Goal: Task Accomplishment & Management: Use online tool/utility

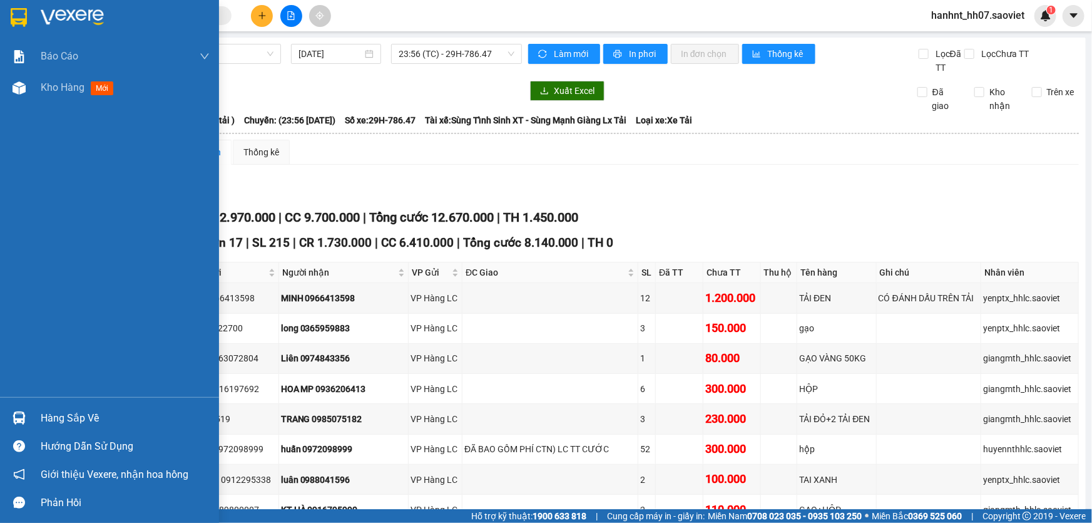
click at [49, 419] on div "Hàng sắp về" at bounding box center [125, 418] width 169 height 19
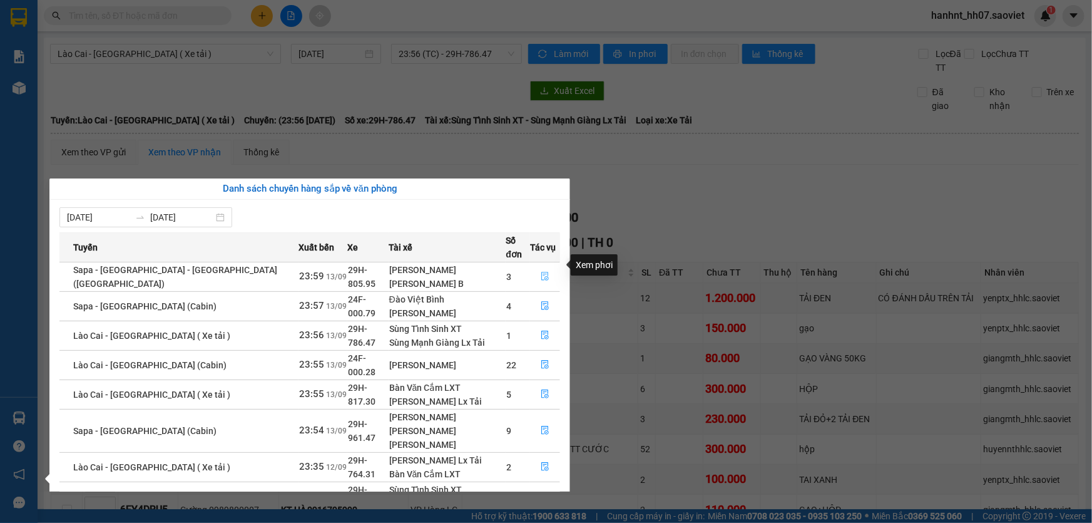
click at [541, 272] on icon "file-done" at bounding box center [545, 276] width 9 height 9
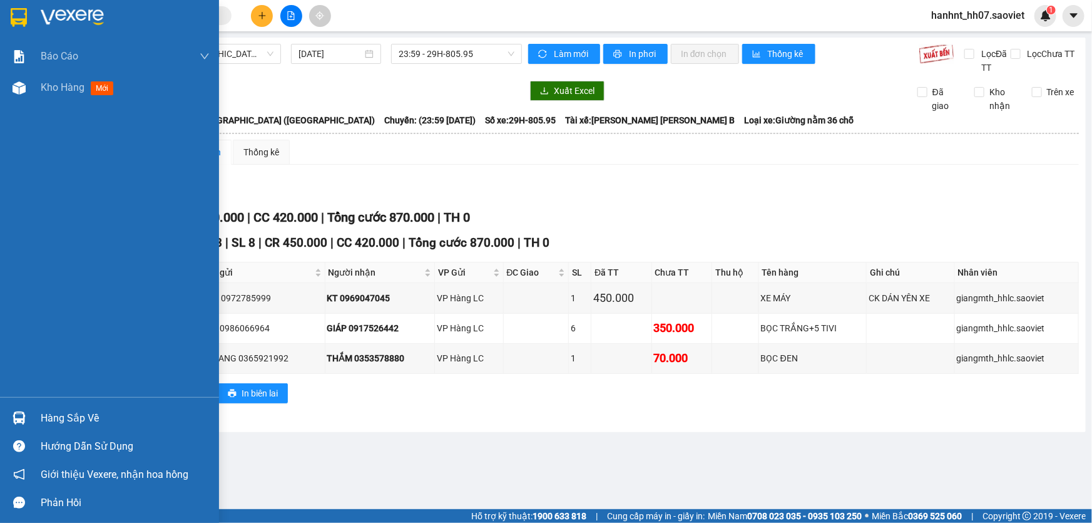
click at [70, 424] on div "Hàng sắp về" at bounding box center [125, 418] width 169 height 19
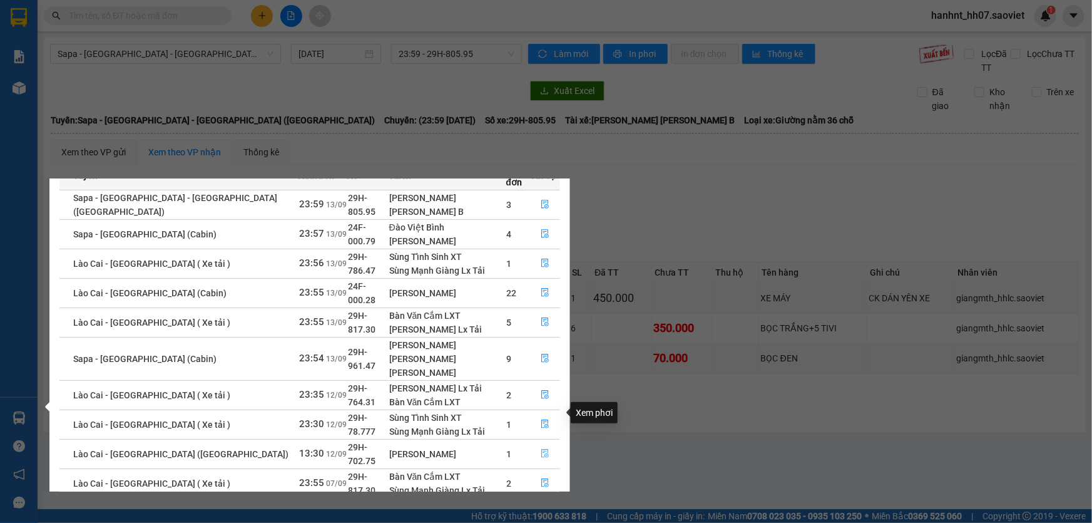
scroll to position [15, 0]
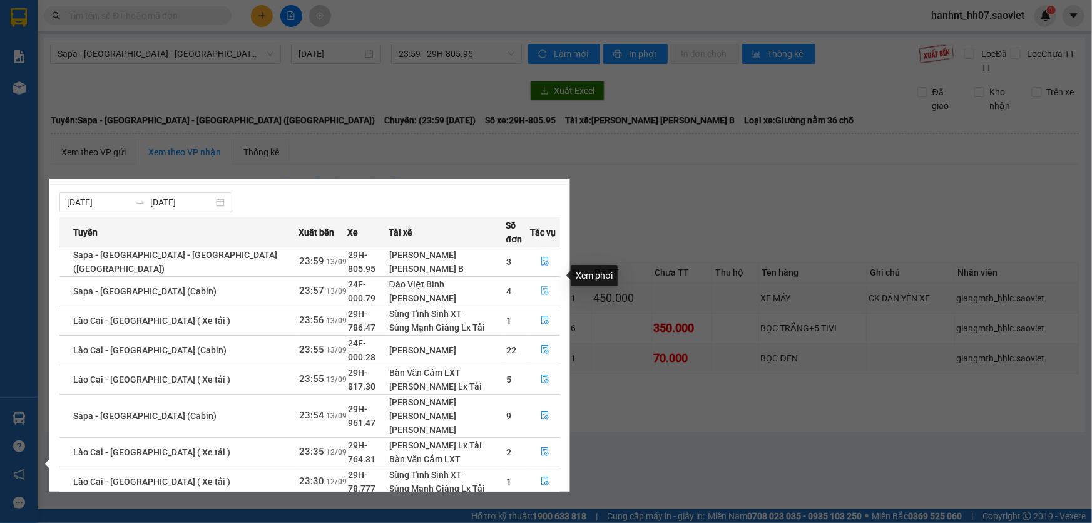
click at [541, 286] on icon "file-done" at bounding box center [545, 290] width 9 height 9
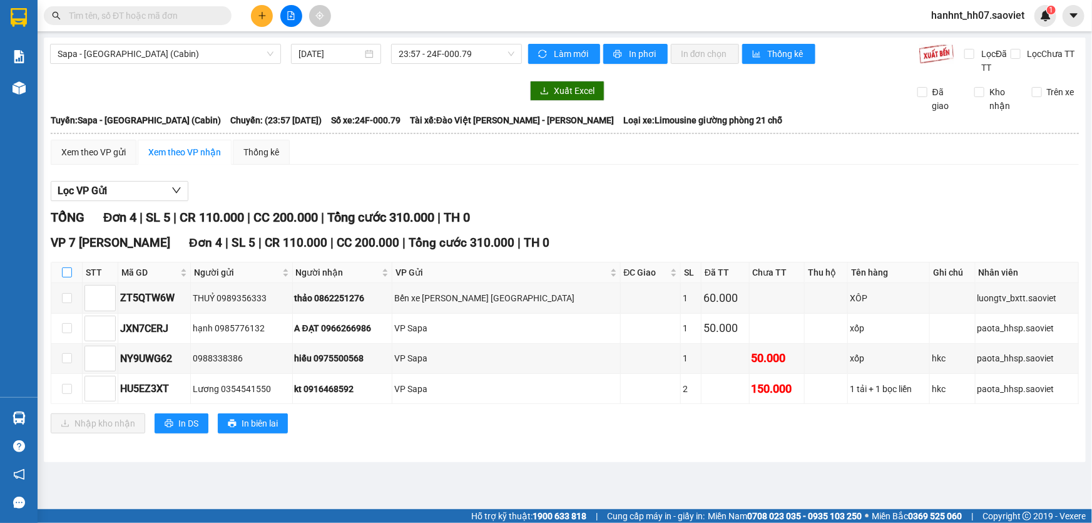
click at [67, 270] on input "checkbox" at bounding box center [67, 272] width 10 height 10
checkbox input "true"
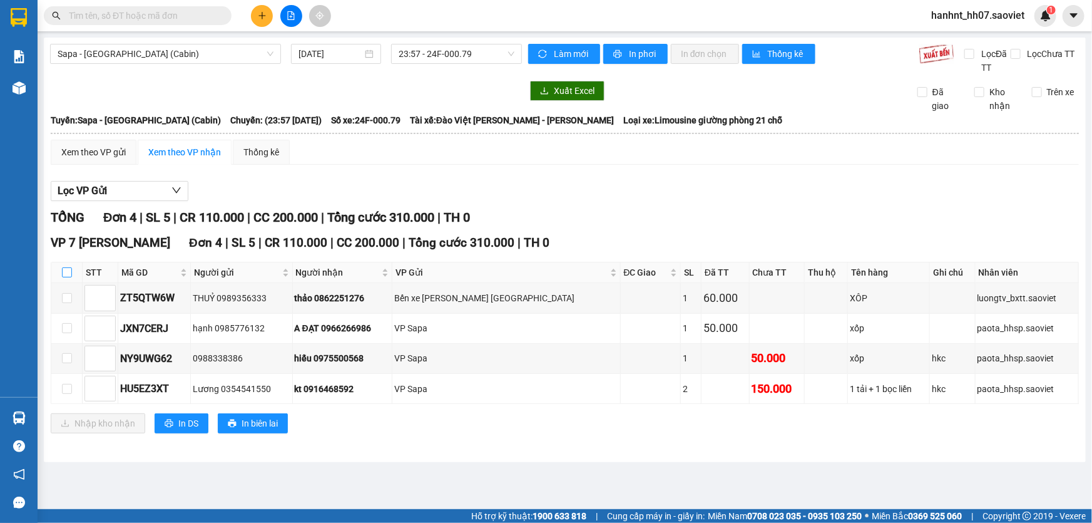
checkbox input "true"
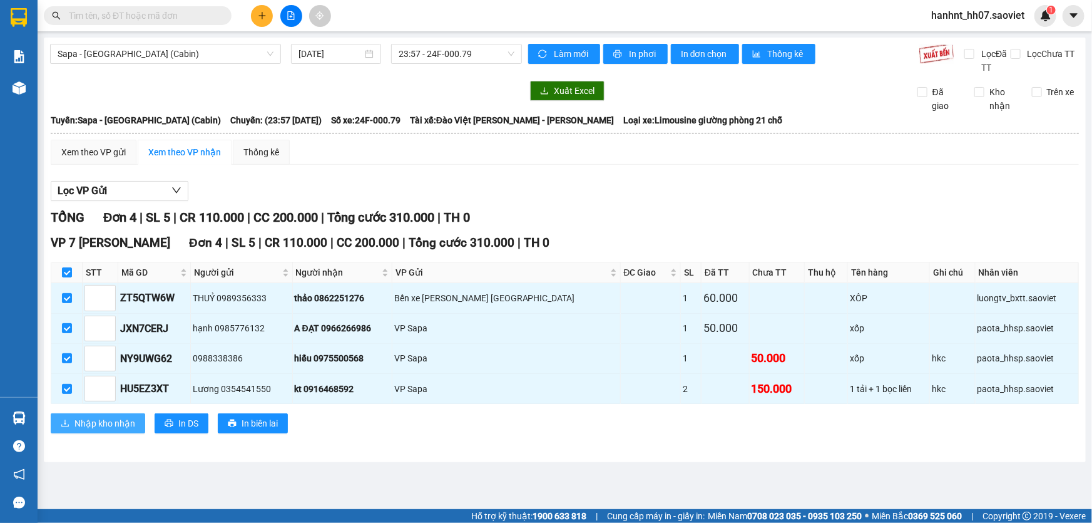
click at [101, 422] on span "Nhập kho nhận" at bounding box center [104, 423] width 61 height 14
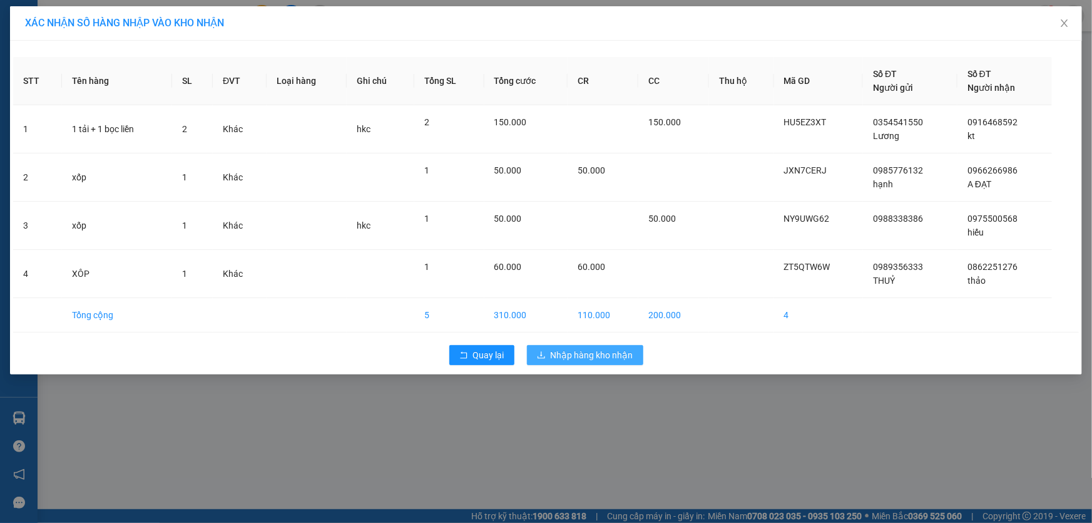
click at [571, 349] on span "Nhập hàng kho nhận" at bounding box center [592, 355] width 83 height 14
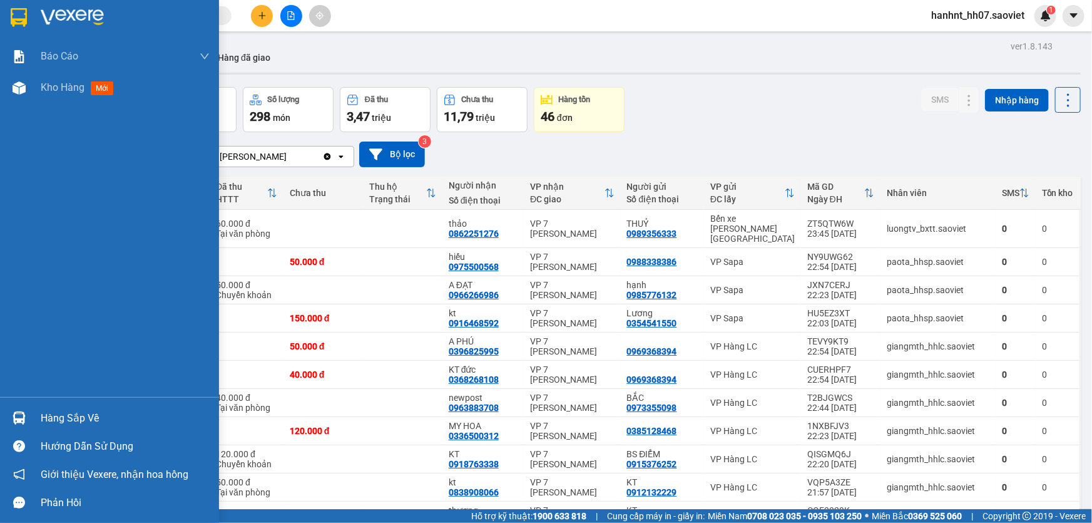
click at [54, 412] on div "Hàng sắp về" at bounding box center [125, 418] width 169 height 19
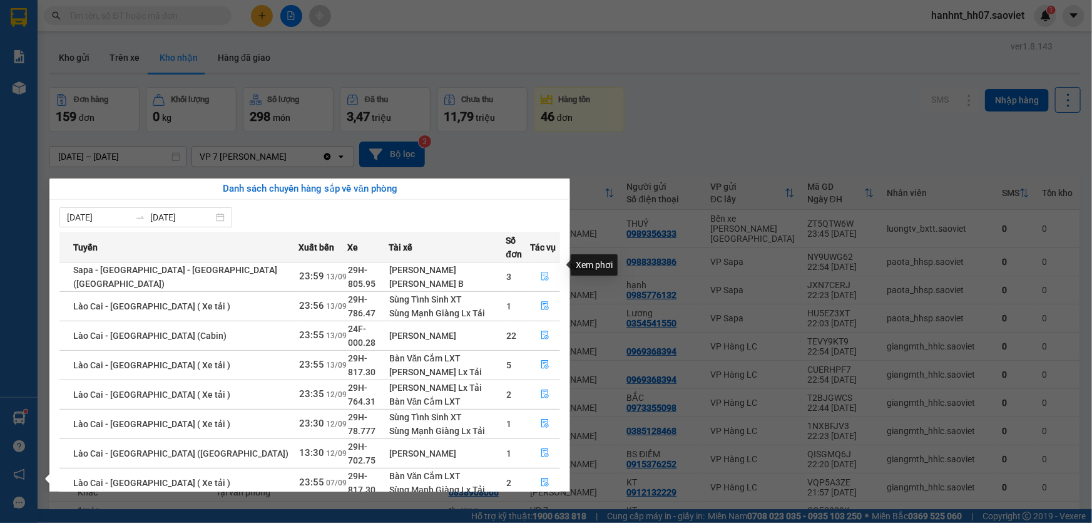
click at [543, 272] on icon "file-done" at bounding box center [545, 276] width 9 height 9
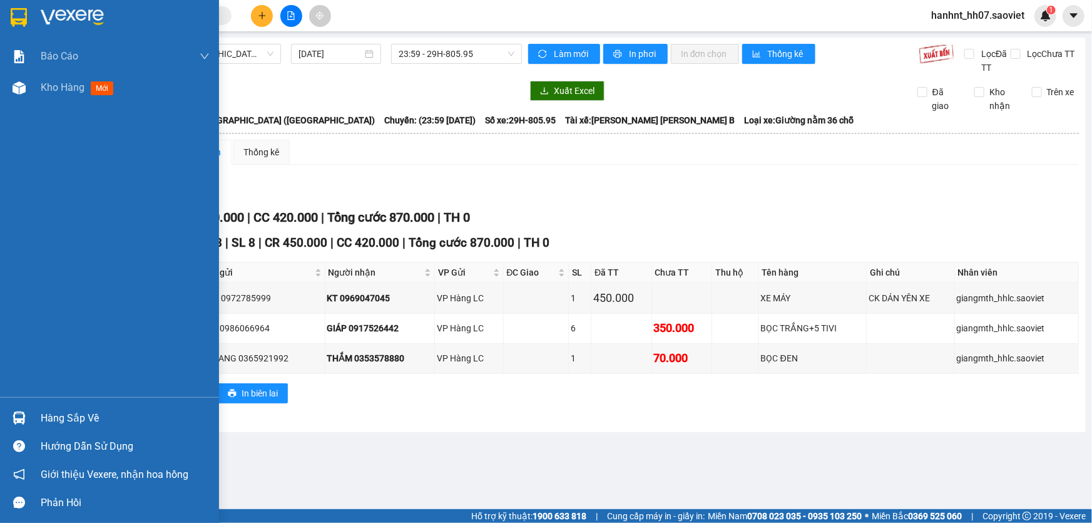
click at [54, 419] on div "Hàng sắp về" at bounding box center [125, 418] width 169 height 19
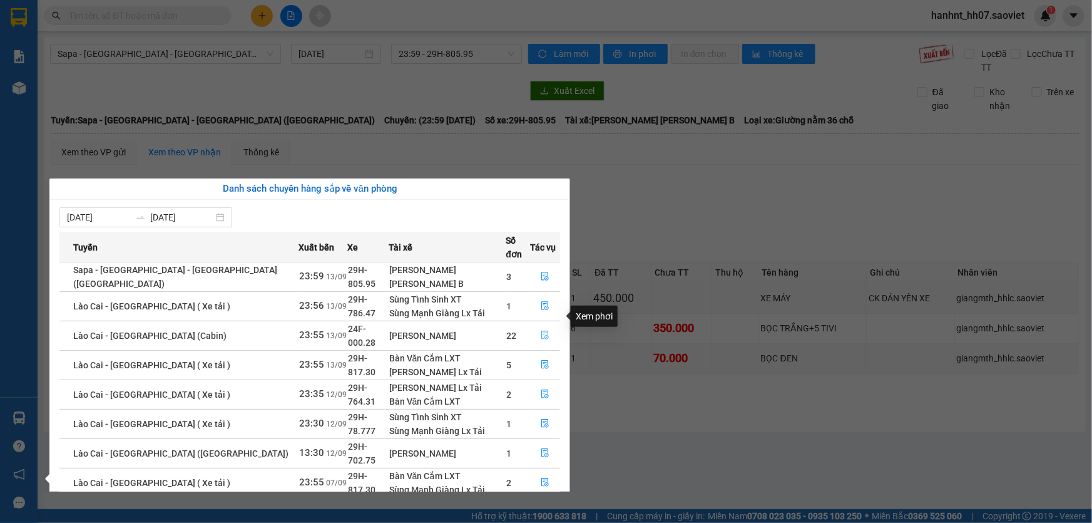
click at [541, 330] on icon "file-done" at bounding box center [545, 334] width 9 height 9
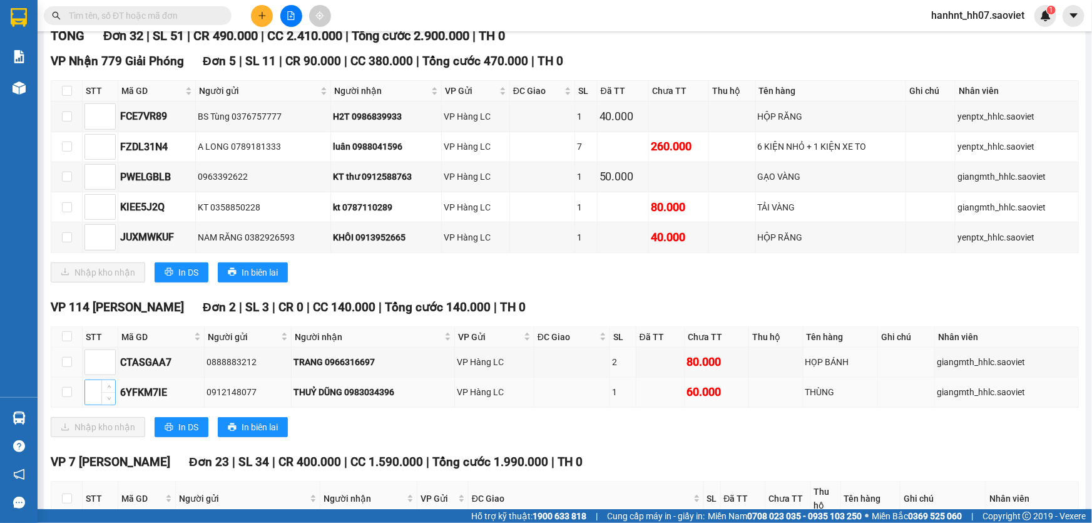
scroll to position [227, 0]
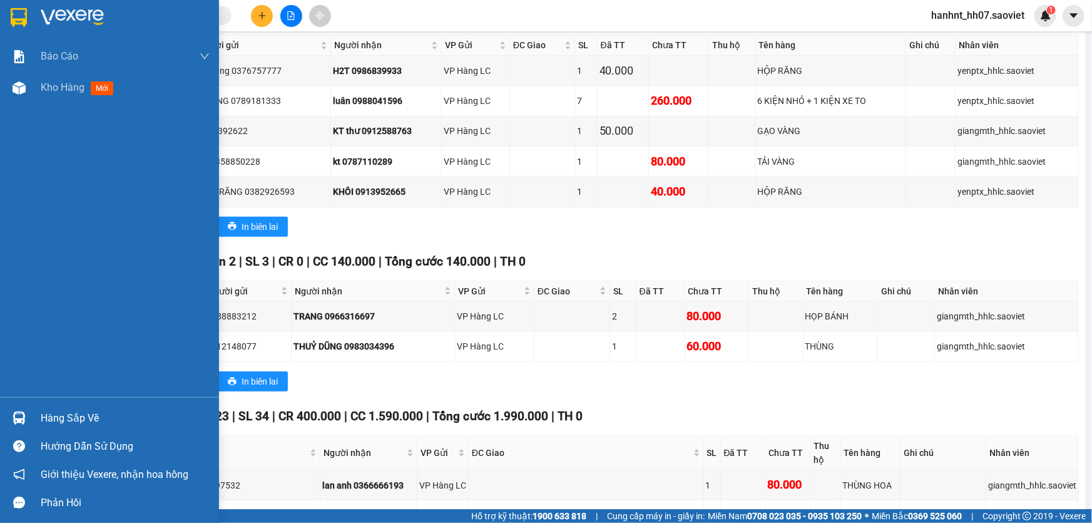
click at [45, 411] on div "Hàng sắp về" at bounding box center [125, 418] width 169 height 19
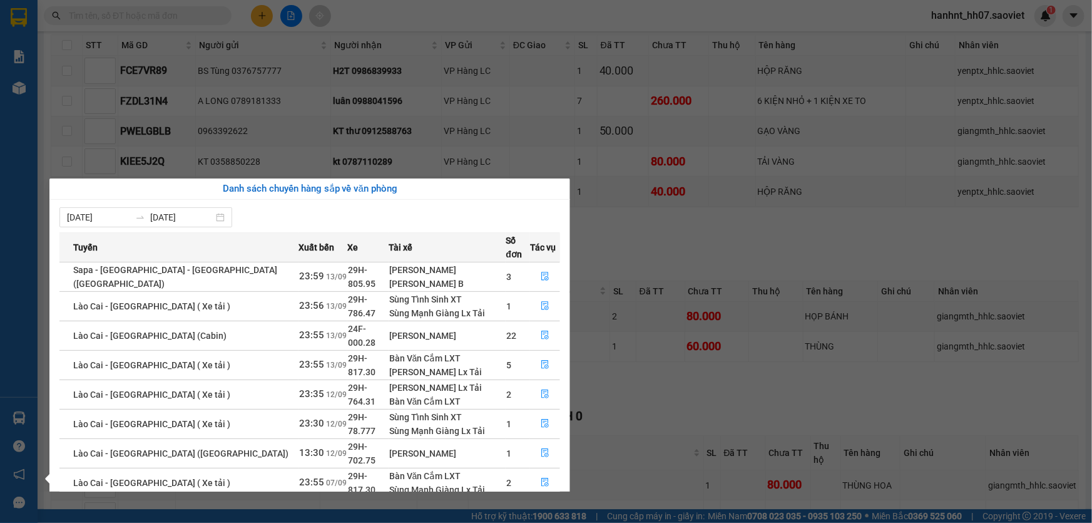
click at [416, 39] on section "Kết quả [PERSON_NAME] ( 43 ) Bộ lọc Mã ĐH Trạng thái Món hàng Thu hộ Tổng [PERS…" at bounding box center [546, 261] width 1092 height 523
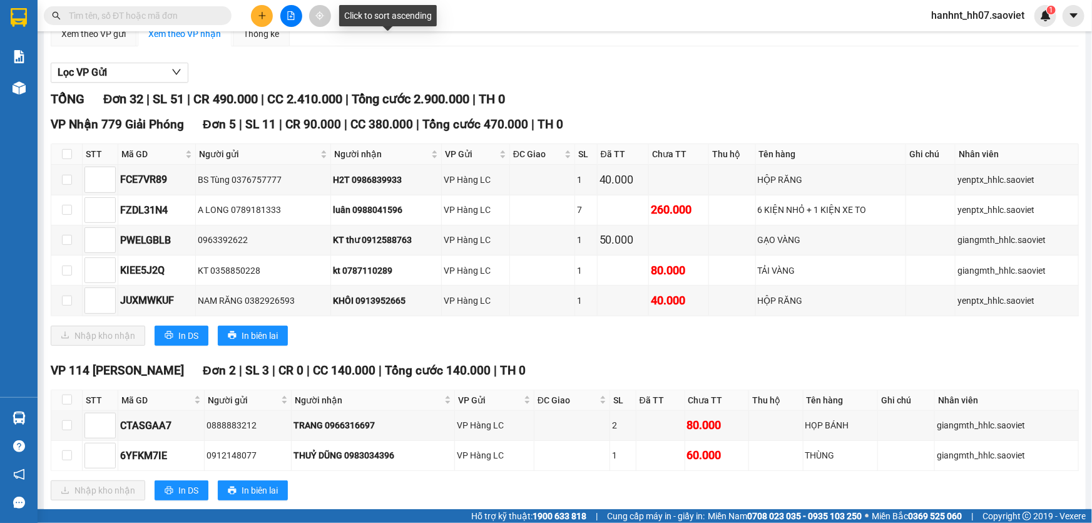
scroll to position [113, 0]
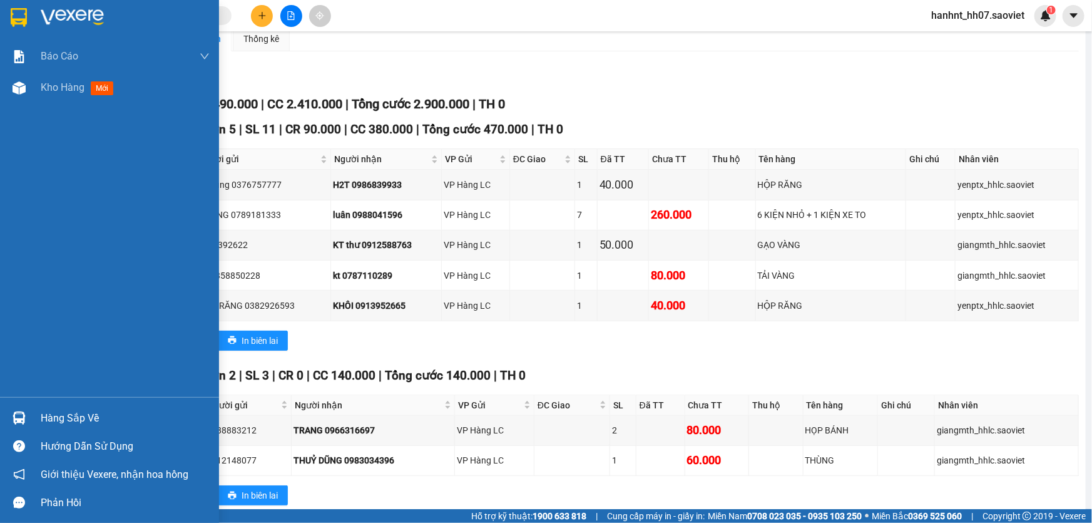
drag, startPoint x: 45, startPoint y: 412, endPoint x: 61, endPoint y: 411, distance: 15.7
click at [46, 412] on div "Hàng sắp về" at bounding box center [125, 418] width 169 height 19
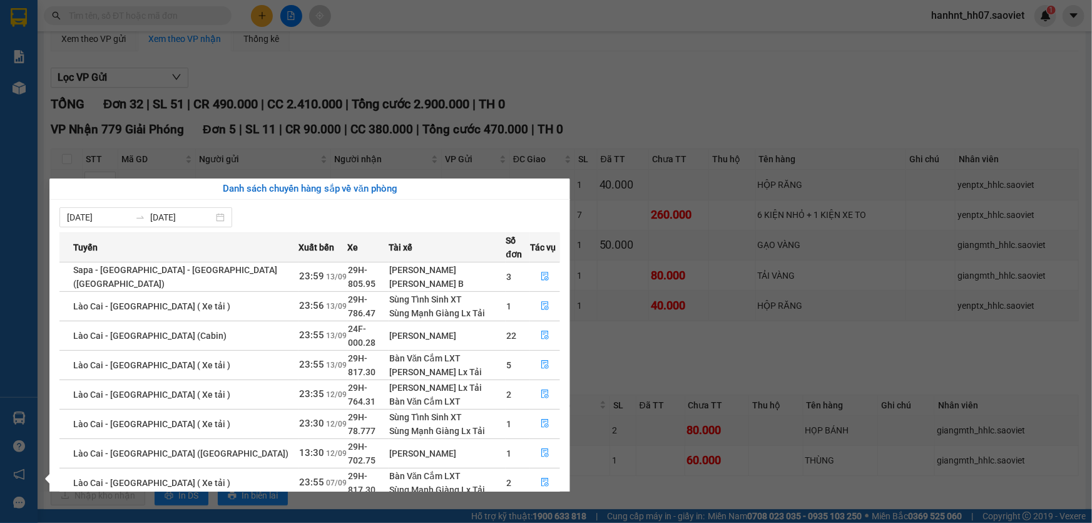
scroll to position [13, 0]
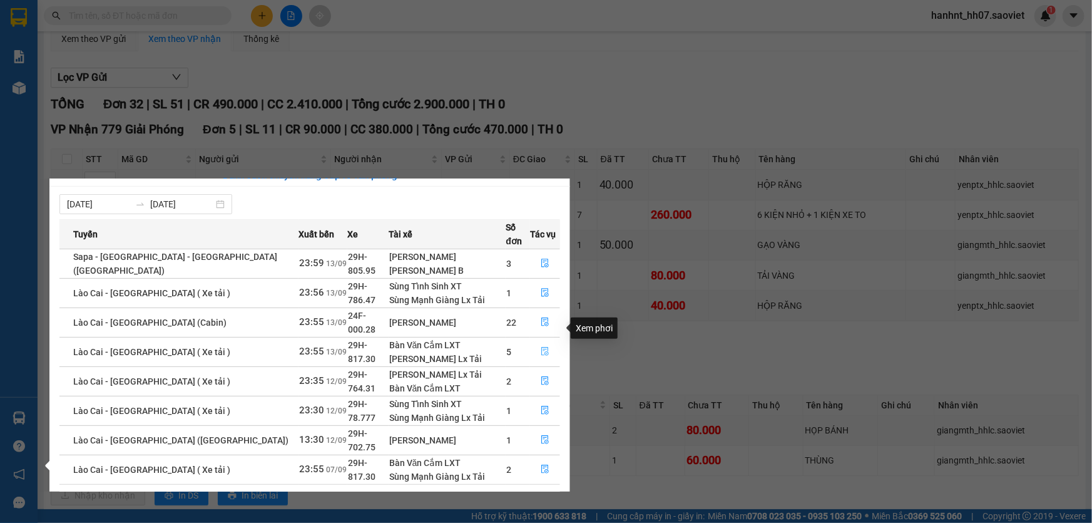
click at [541, 347] on icon "file-done" at bounding box center [545, 351] width 9 height 9
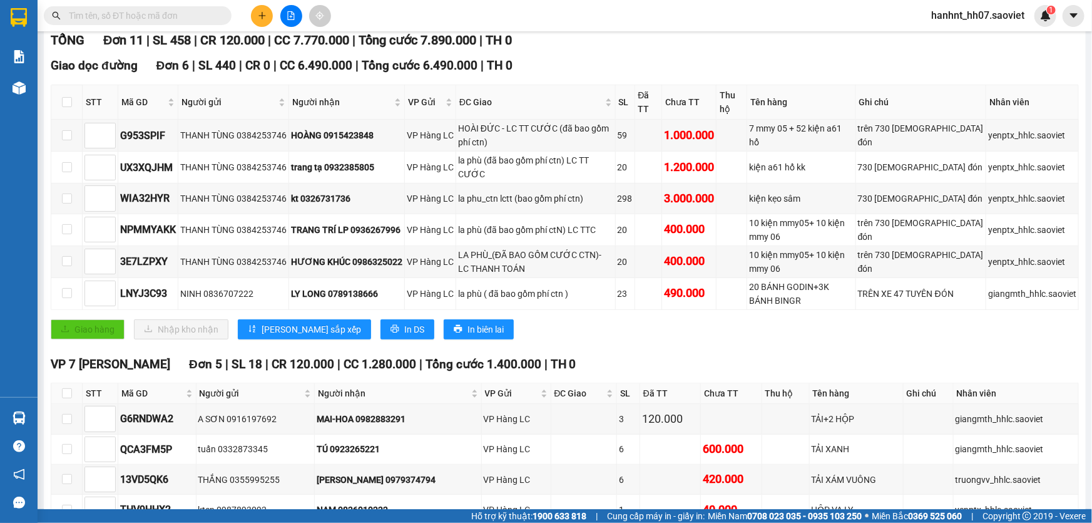
scroll to position [170, 0]
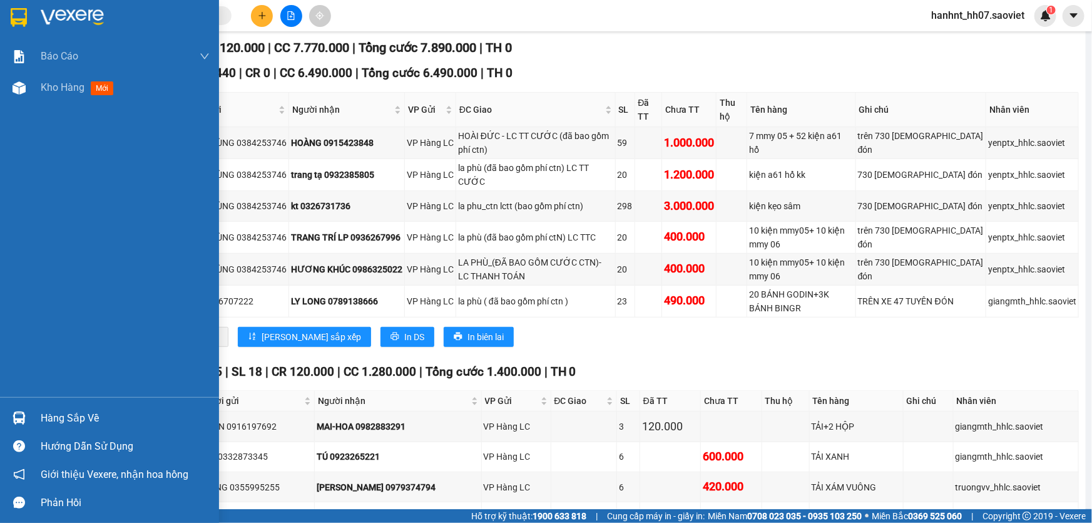
click at [29, 415] on div at bounding box center [19, 418] width 22 height 22
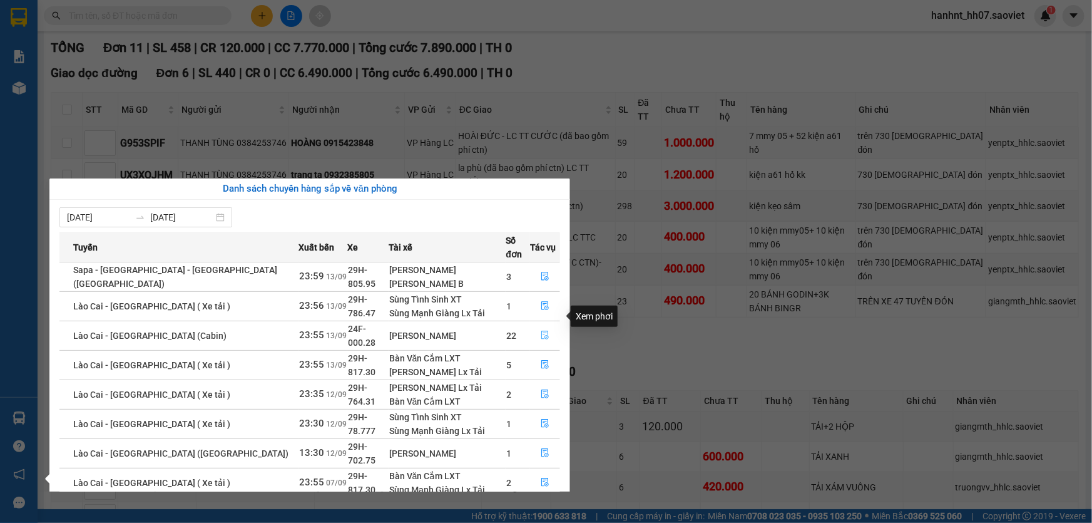
click at [541, 330] on icon "file-done" at bounding box center [545, 334] width 9 height 9
